Goal: Information Seeking & Learning: Learn about a topic

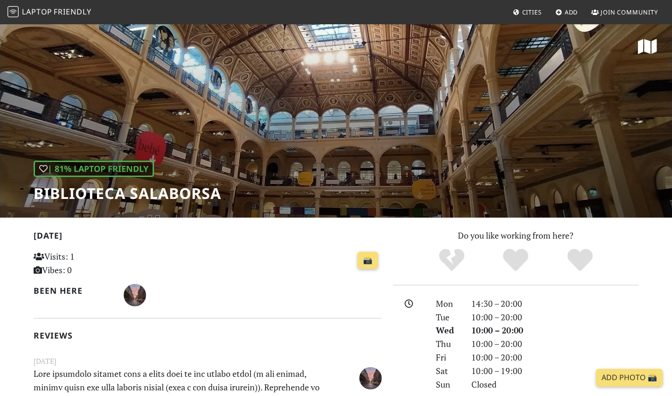
scroll to position [277, 0]
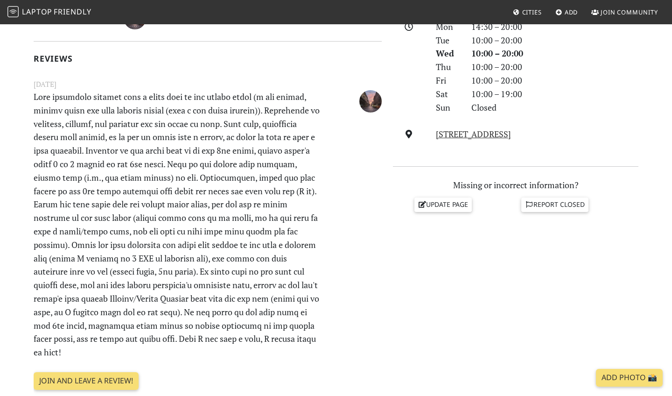
click at [209, 201] on p at bounding box center [177, 224] width 299 height 269
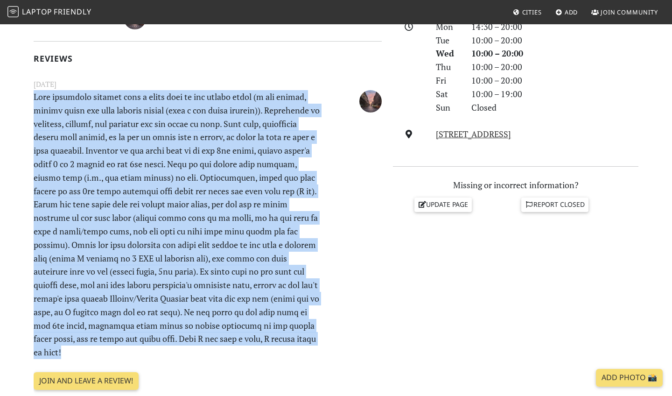
click at [245, 252] on p at bounding box center [177, 224] width 299 height 269
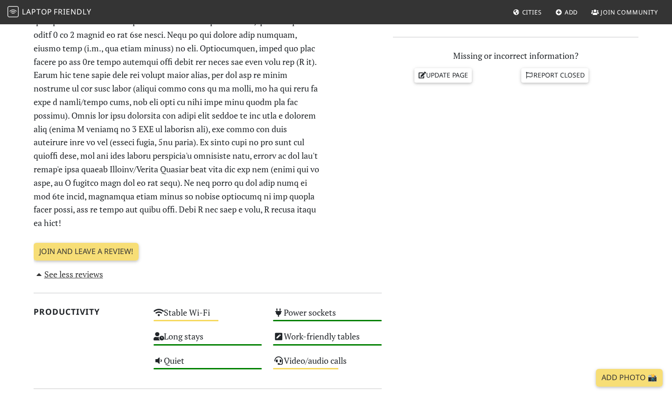
scroll to position [407, 0]
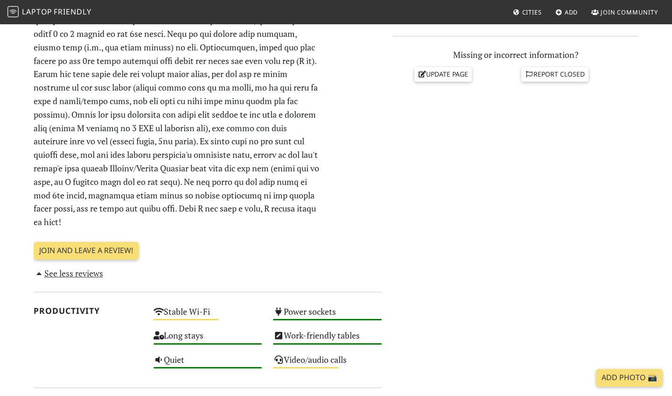
click at [271, 201] on p at bounding box center [177, 94] width 299 height 269
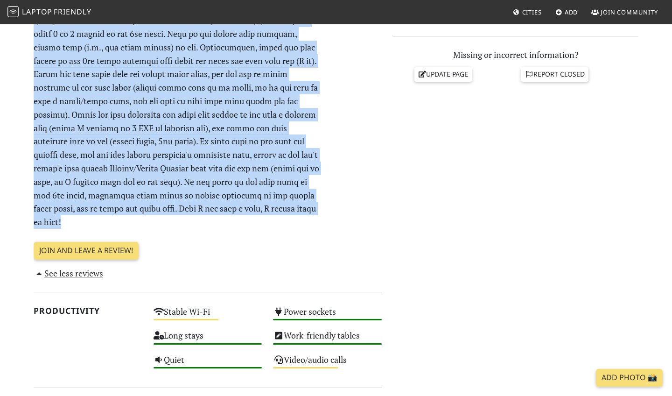
click at [274, 242] on div "Join and leave a review!" at bounding box center [208, 254] width 348 height 25
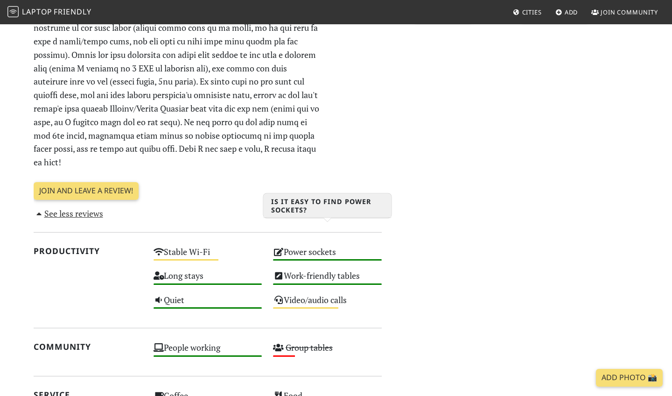
scroll to position [467, 0]
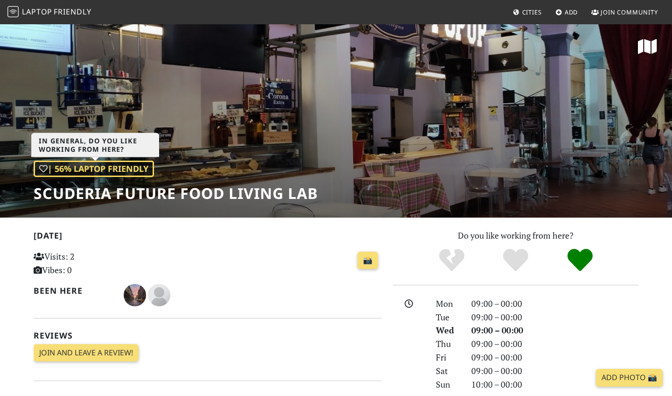
click at [124, 173] on div "| 56% Laptop Friendly" at bounding box center [94, 168] width 120 height 16
